Goal: Task Accomplishment & Management: Manage account settings

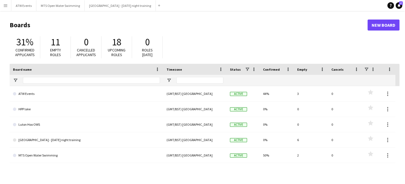
click at [4, 6] on app-icon "Menu" at bounding box center [5, 5] width 4 height 4
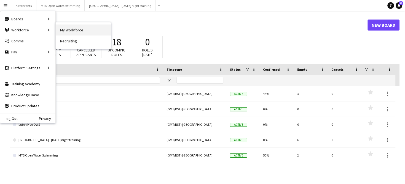
click at [68, 31] on link "My Workforce" at bounding box center [83, 30] width 55 height 11
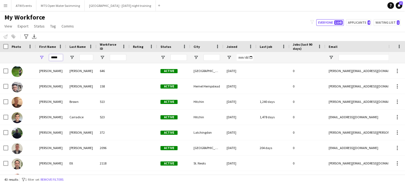
drag, startPoint x: 59, startPoint y: 59, endPoint x: 38, endPoint y: 55, distance: 20.7
click at [38, 55] on div "*****" at bounding box center [51, 57] width 30 height 11
type input "*"
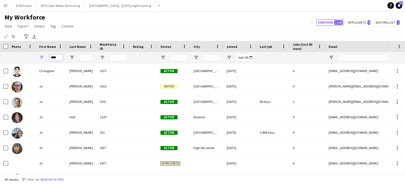
type input "****"
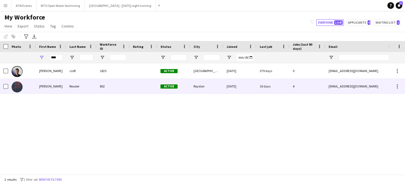
click at [46, 87] on div "[PERSON_NAME]" at bounding box center [51, 86] width 30 height 15
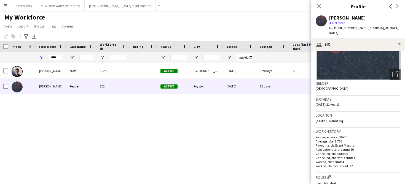
scroll to position [116, 0]
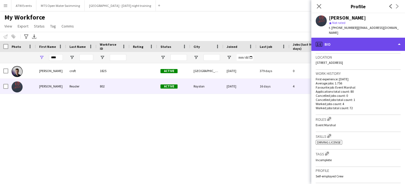
click at [330, 42] on div "profile Bio" at bounding box center [358, 44] width 94 height 13
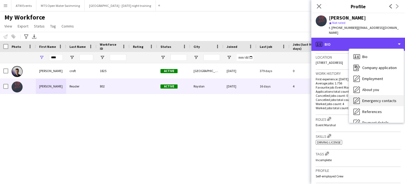
scroll to position [52, 0]
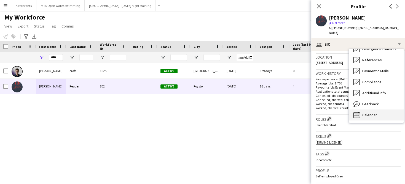
click at [370, 113] on span "Calendar" at bounding box center [369, 115] width 15 height 5
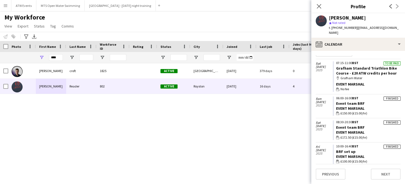
scroll to position [0, 0]
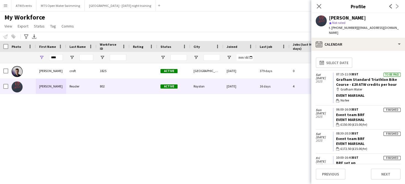
click at [4, 4] on app-icon "Menu" at bounding box center [5, 5] width 4 height 4
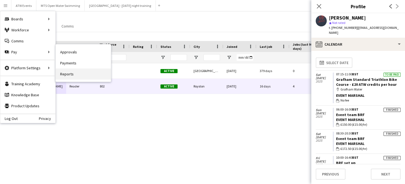
click at [68, 75] on link "Reports" at bounding box center [83, 74] width 55 height 11
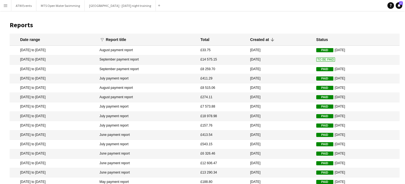
click at [23, 60] on mat-cell "[DATE] to [DATE]" at bounding box center [53, 59] width 87 height 9
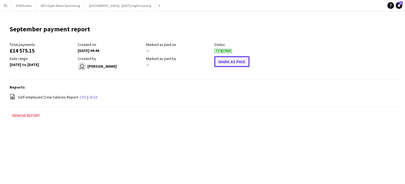
click at [226, 63] on button "Mark As Paid" at bounding box center [231, 61] width 35 height 11
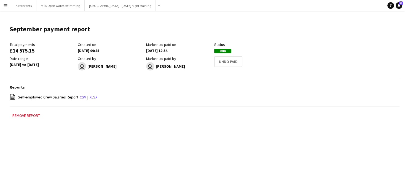
click at [5, 6] on app-icon "Menu" at bounding box center [5, 5] width 4 height 4
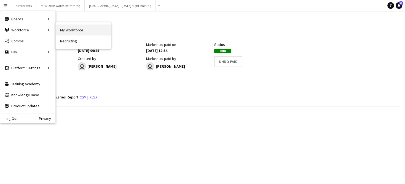
click at [65, 30] on link "My Workforce" at bounding box center [83, 30] width 55 height 11
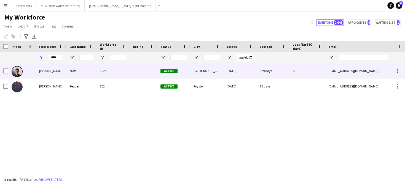
click at [42, 73] on div "[PERSON_NAME]" at bounding box center [51, 70] width 30 height 15
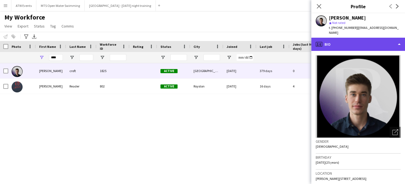
click at [330, 42] on div "profile Bio" at bounding box center [358, 44] width 94 height 13
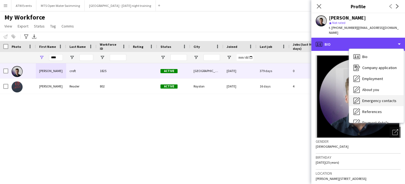
scroll to position [52, 0]
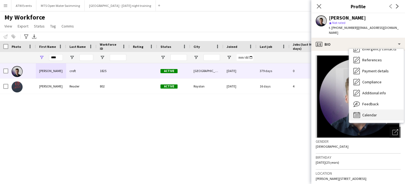
click at [366, 113] on span "Calendar" at bounding box center [369, 115] width 15 height 5
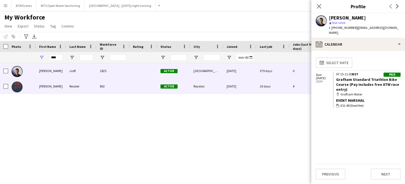
click at [42, 86] on div "[PERSON_NAME]" at bounding box center [51, 86] width 30 height 15
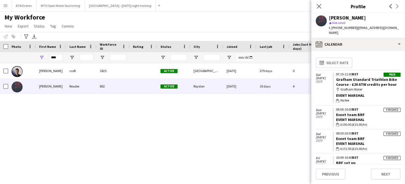
scroll to position [29, 0]
